Goal: Task Accomplishment & Management: Use online tool/utility

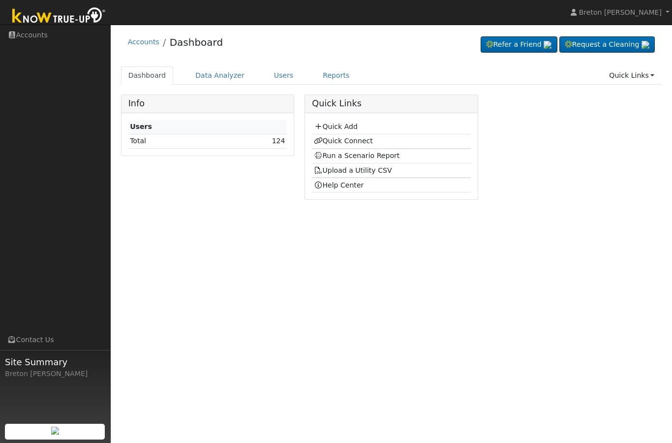
click at [351, 128] on link "Quick Add" at bounding box center [336, 127] width 44 height 8
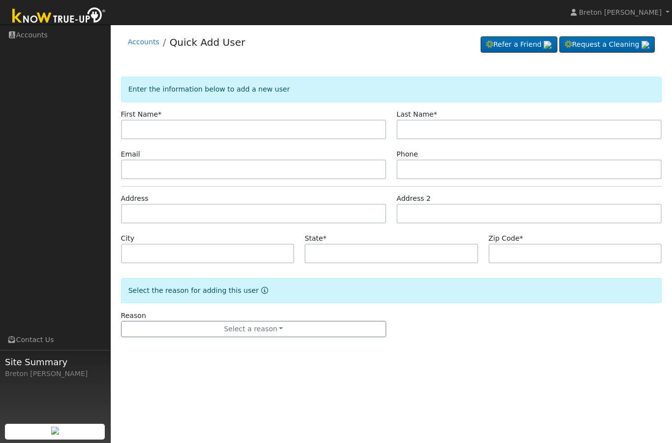
click at [143, 130] on input "text" at bounding box center [253, 130] width 265 height 20
type input "Patricia"
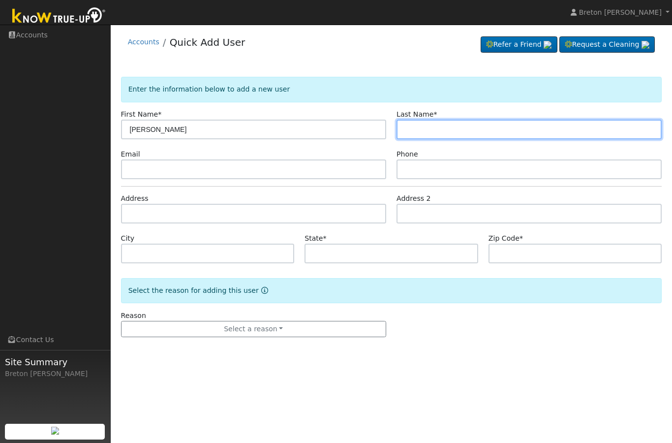
click at [429, 128] on input "text" at bounding box center [529, 130] width 265 height 20
type input "Roque"
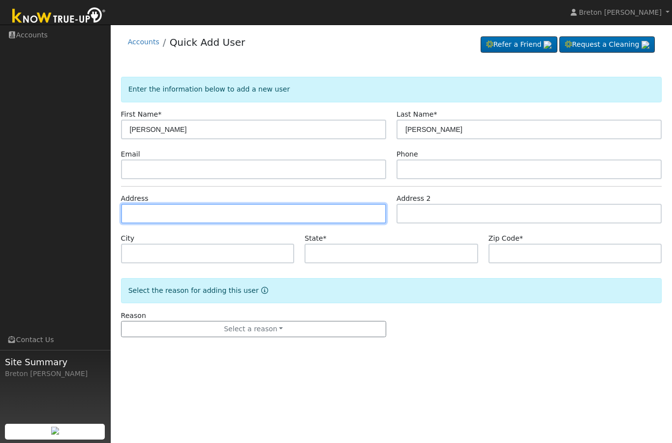
click at [167, 216] on input "text" at bounding box center [253, 214] width 265 height 20
type input "4015 East Kerckhoff Avenue"
type input "Fresno"
type input "CA"
type input "93702"
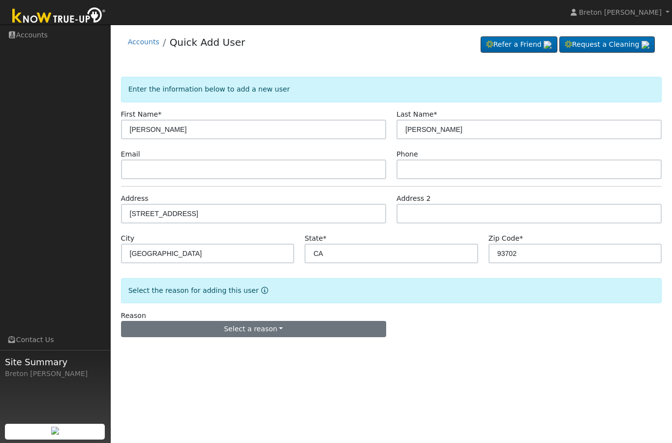
click at [272, 325] on button "Select a reason" at bounding box center [253, 329] width 265 height 17
click at [157, 276] on link "New lead" at bounding box center [176, 281] width 109 height 14
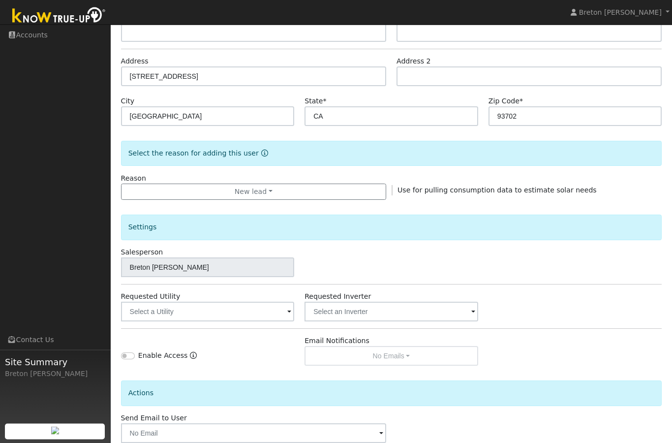
scroll to position [139, 0]
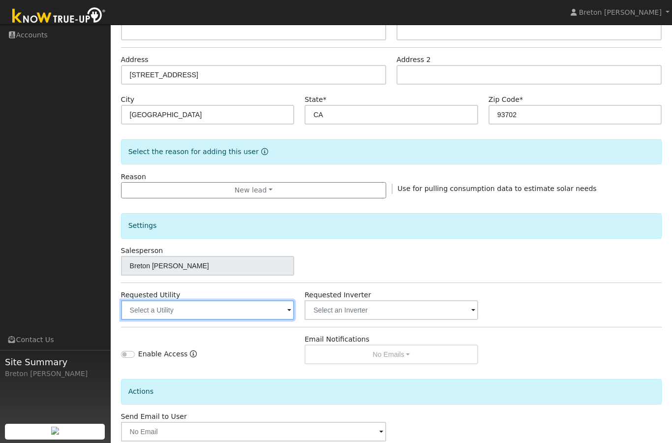
click at [268, 309] on input "text" at bounding box center [208, 310] width 174 height 20
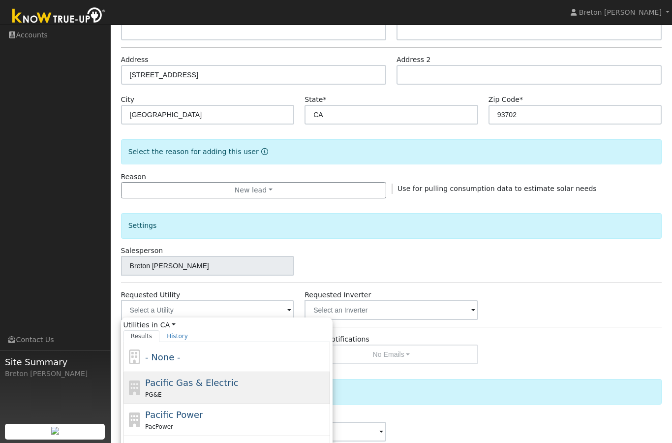
click at [207, 389] on div "PG&E" at bounding box center [236, 394] width 183 height 10
type input "Pacific Gas & Electric"
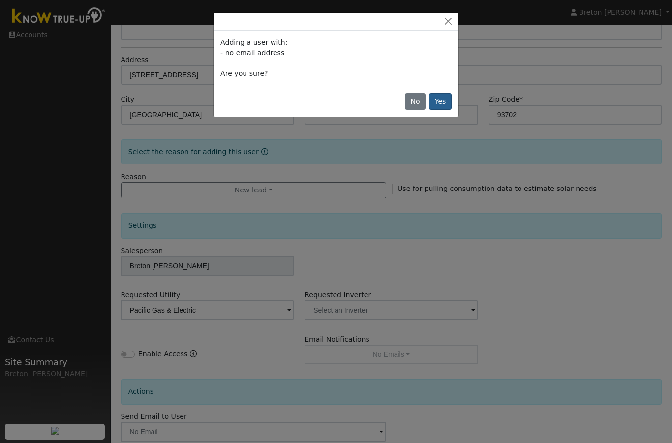
click at [444, 100] on button "Yes" at bounding box center [440, 101] width 23 height 17
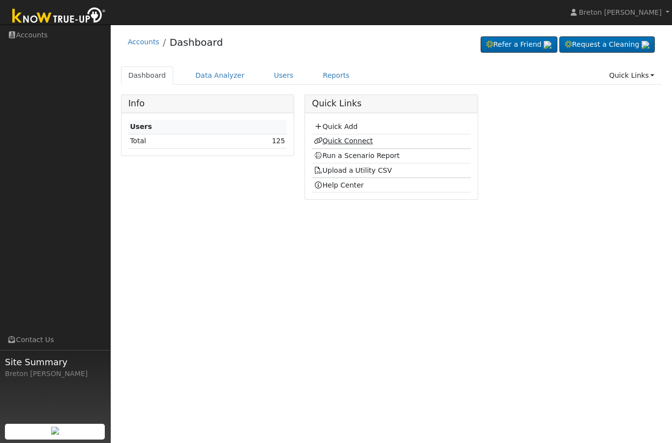
click at [348, 139] on link "Quick Connect" at bounding box center [343, 141] width 59 height 8
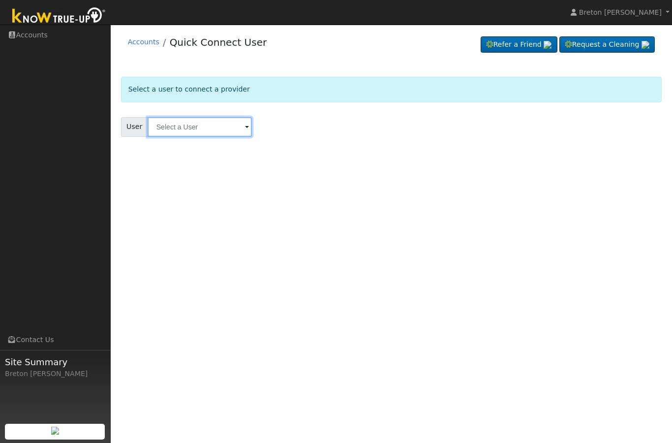
type input "R"
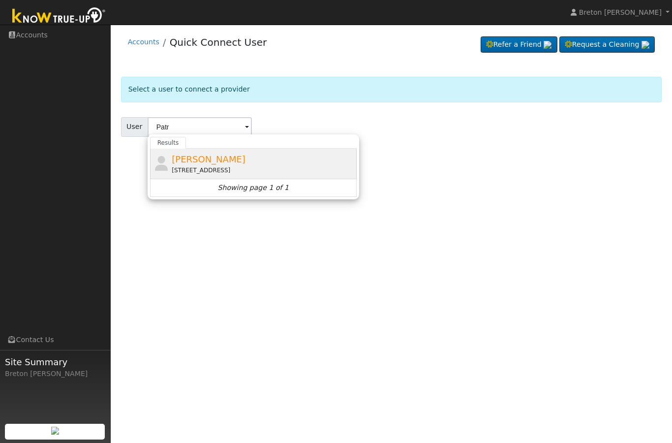
click at [196, 162] on span "[PERSON_NAME]" at bounding box center [209, 159] width 74 height 10
type input "[PERSON_NAME]"
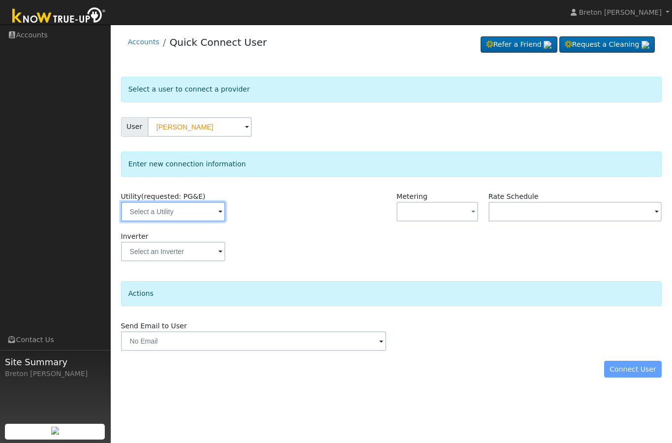
click at [167, 212] on input "text" at bounding box center [173, 212] width 104 height 20
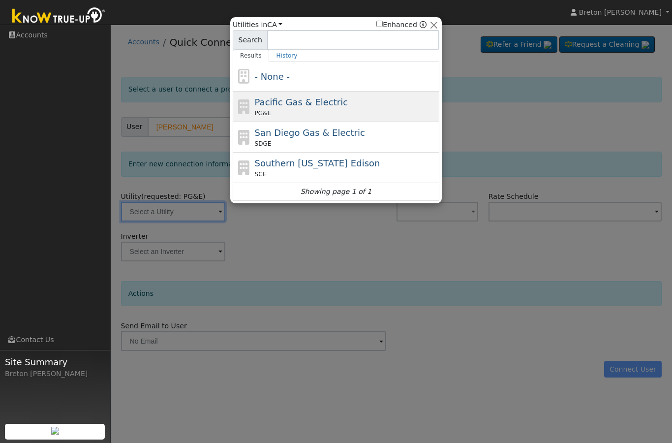
click at [297, 100] on span "Pacific Gas & Electric" at bounding box center [301, 102] width 93 height 10
type input "PG&E"
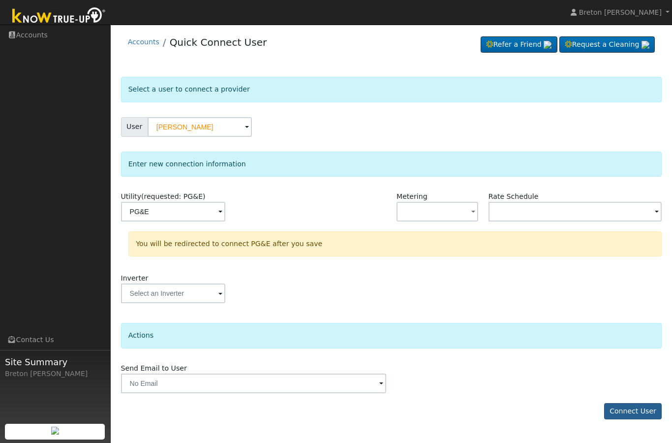
click at [636, 411] on button "Connect User" at bounding box center [633, 411] width 58 height 17
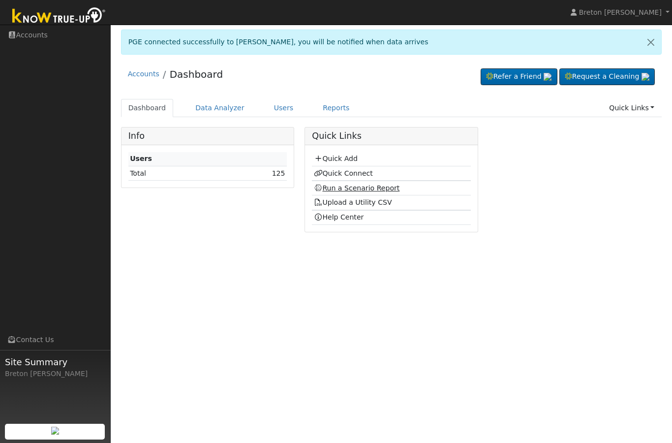
click at [360, 190] on link "Run a Scenario Report" at bounding box center [357, 188] width 86 height 8
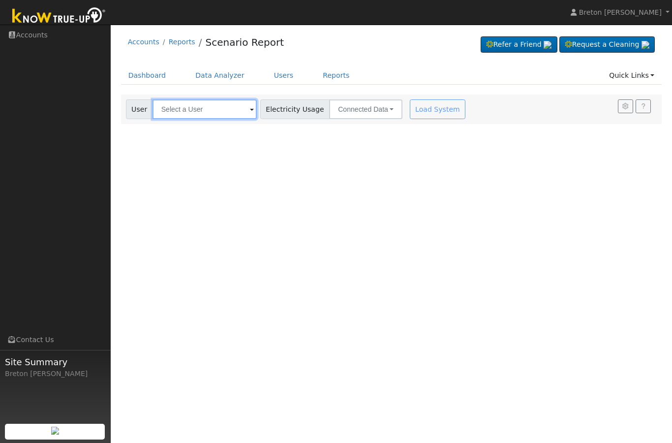
click at [191, 105] on input "text" at bounding box center [205, 109] width 104 height 20
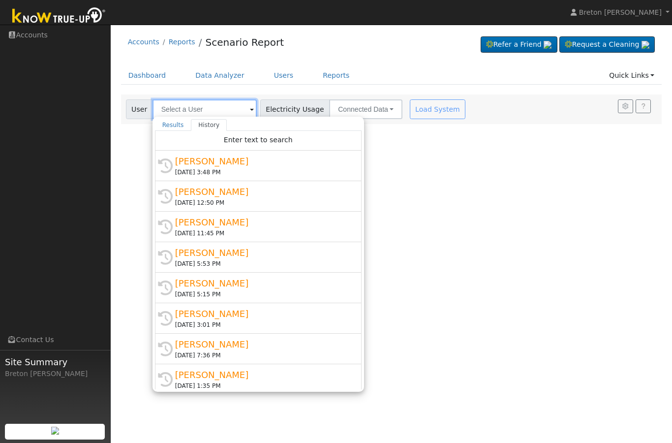
type input "]"
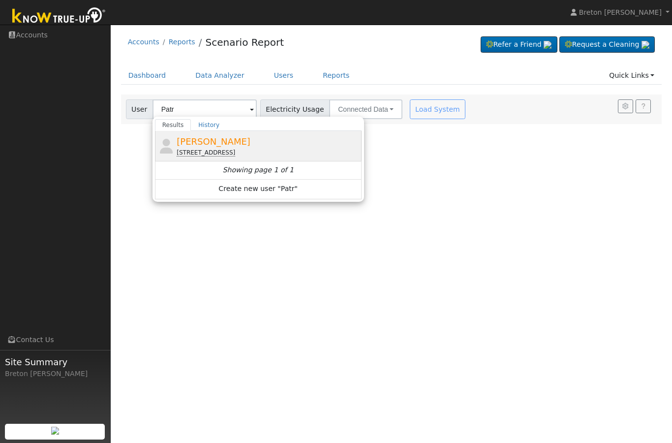
click at [213, 142] on span "Patricia Roque" at bounding box center [214, 141] width 74 height 10
type input "Patricia Roque"
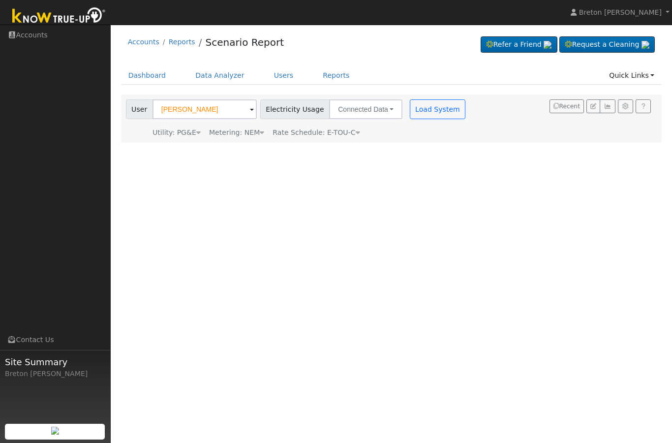
click at [341, 134] on span "Rate Schedule: E-TOU-C" at bounding box center [316, 132] width 87 height 8
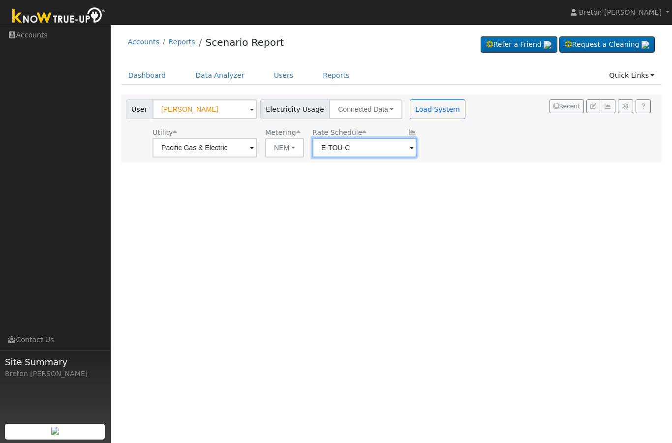
click at [257, 144] on input "E-TOU-C" at bounding box center [205, 148] width 104 height 20
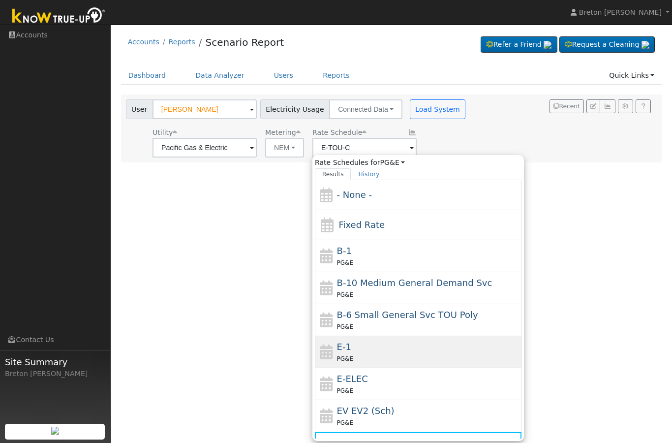
click at [368, 350] on div "E-1 PG&E" at bounding box center [428, 352] width 183 height 24
type input "E-1"
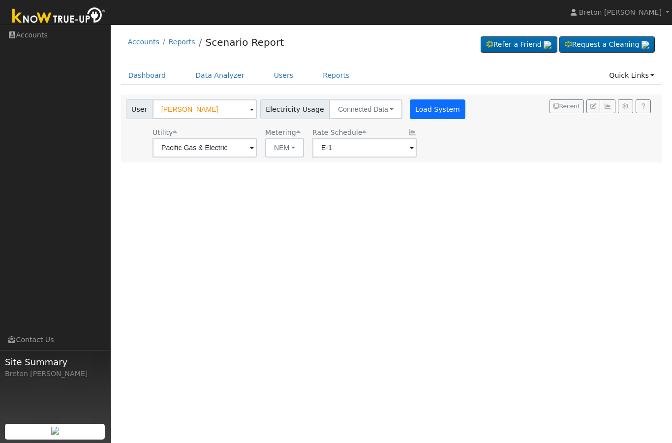
click at [411, 104] on button "Load System" at bounding box center [438, 109] width 56 height 20
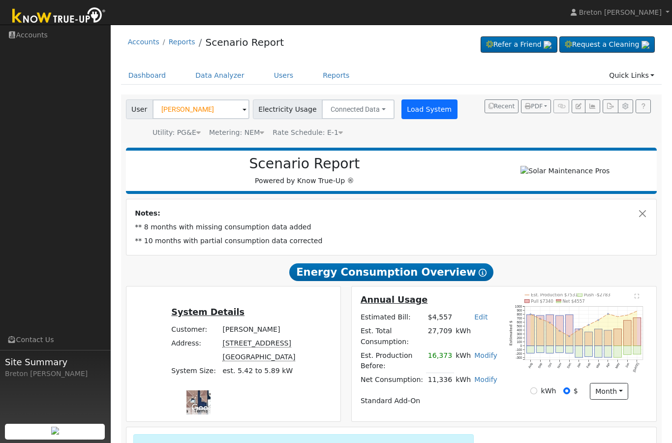
click at [418, 106] on button "Load System" at bounding box center [430, 109] width 56 height 20
click at [416, 102] on button "Load System" at bounding box center [430, 109] width 56 height 20
click at [416, 109] on button "Load System" at bounding box center [430, 109] width 56 height 20
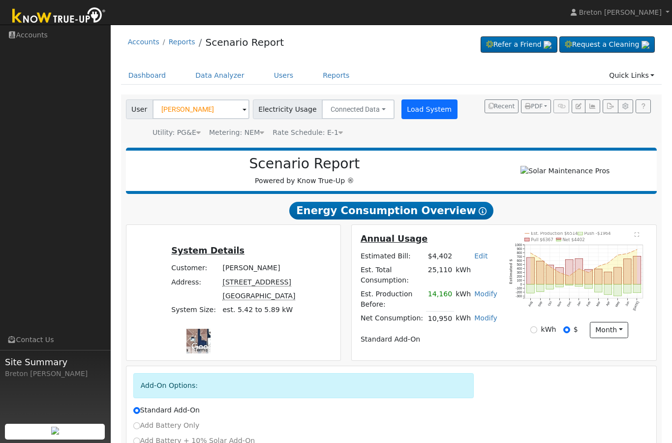
click at [415, 106] on button "Load System" at bounding box center [430, 109] width 56 height 20
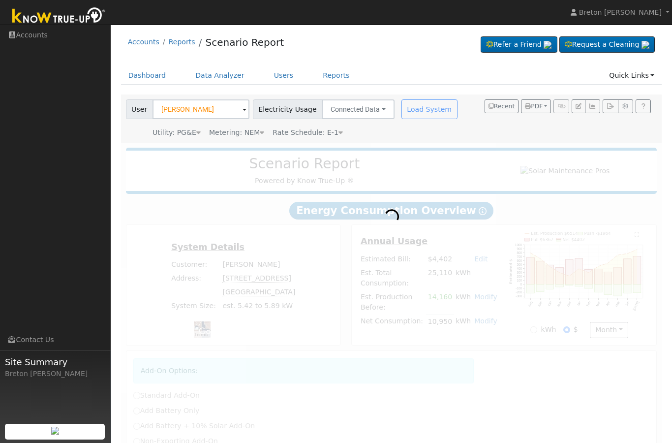
radio input "true"
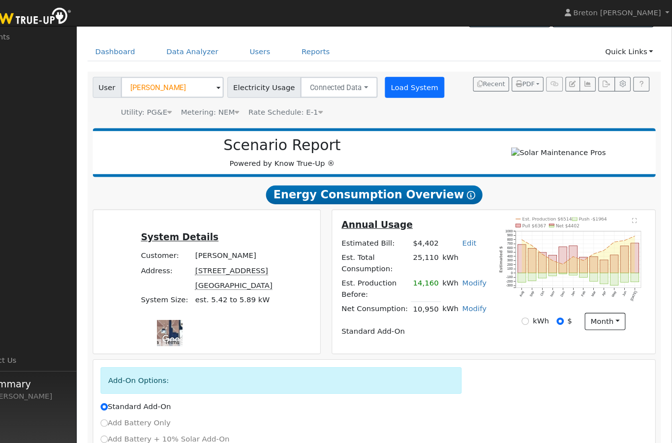
scroll to position [5, 0]
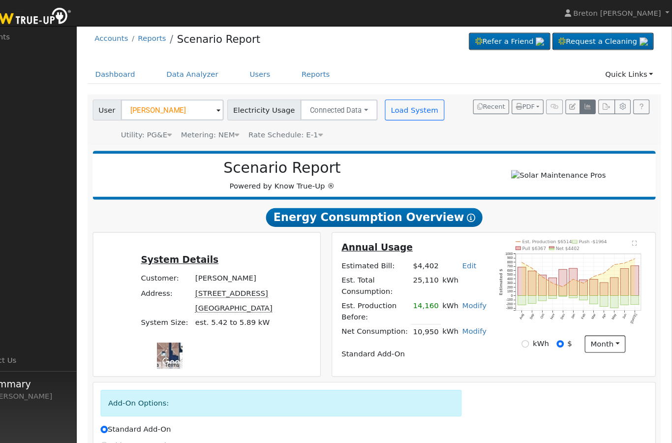
click at [585, 95] on button "button" at bounding box center [592, 101] width 15 height 14
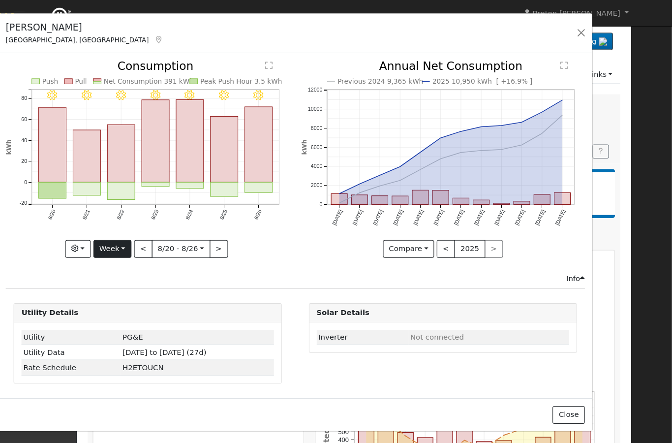
click at [126, 235] on button "Week" at bounding box center [144, 234] width 36 height 17
click at [127, 293] on link "Year" at bounding box center [161, 296] width 68 height 14
type input "2024-08-01"
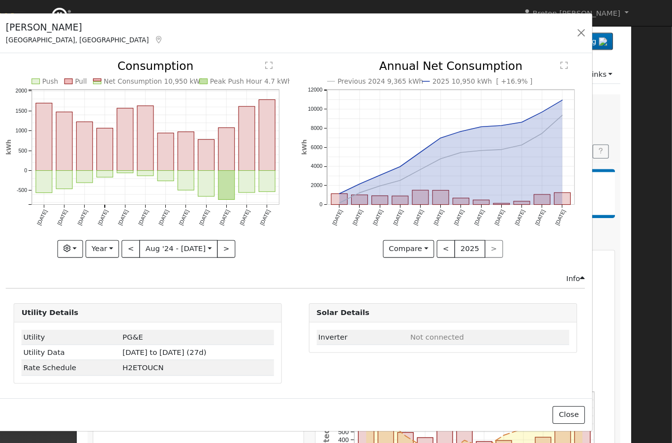
scroll to position [0, 0]
